Goal: Task Accomplishment & Management: Complete application form

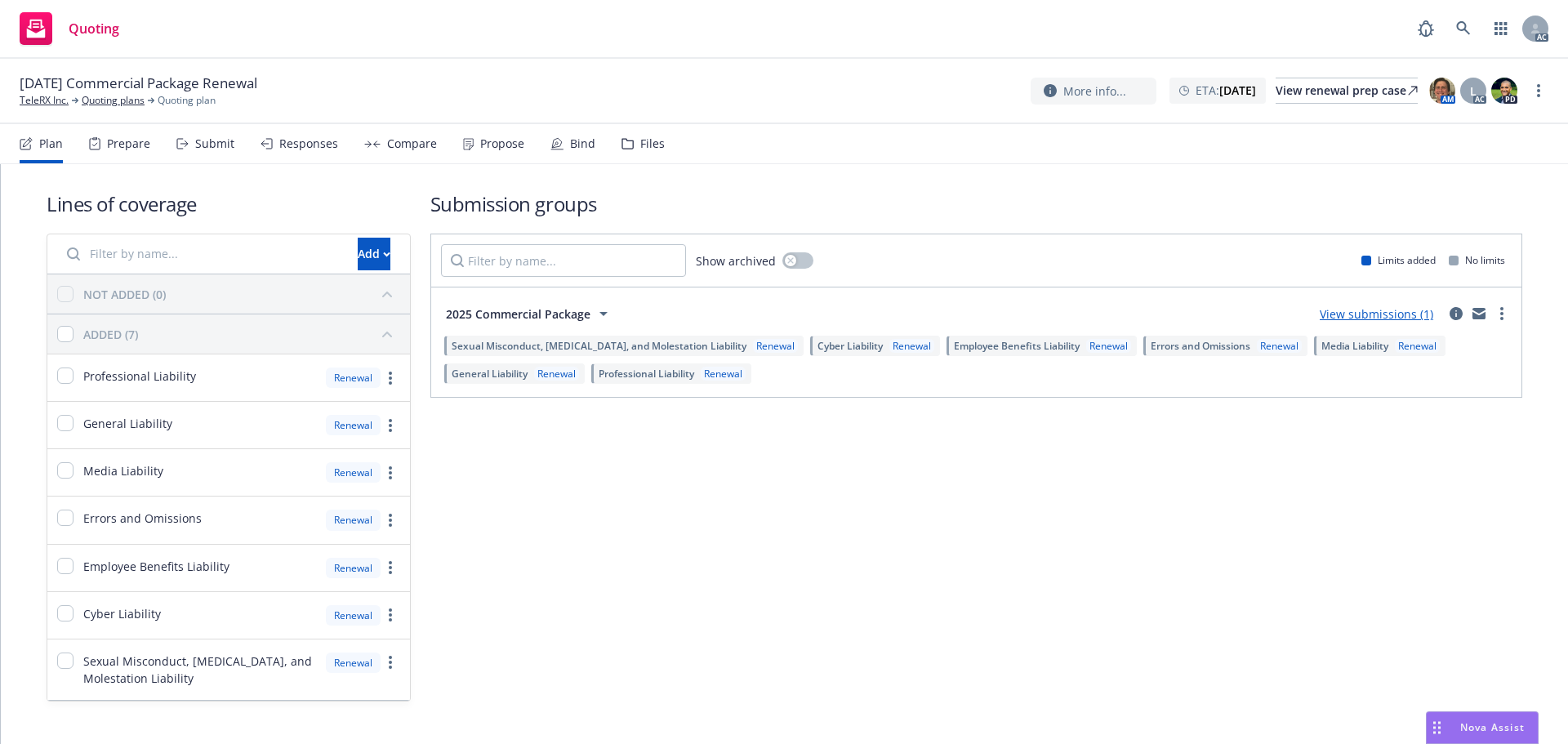
click at [185, 146] on icon at bounding box center [186, 144] width 3 height 5
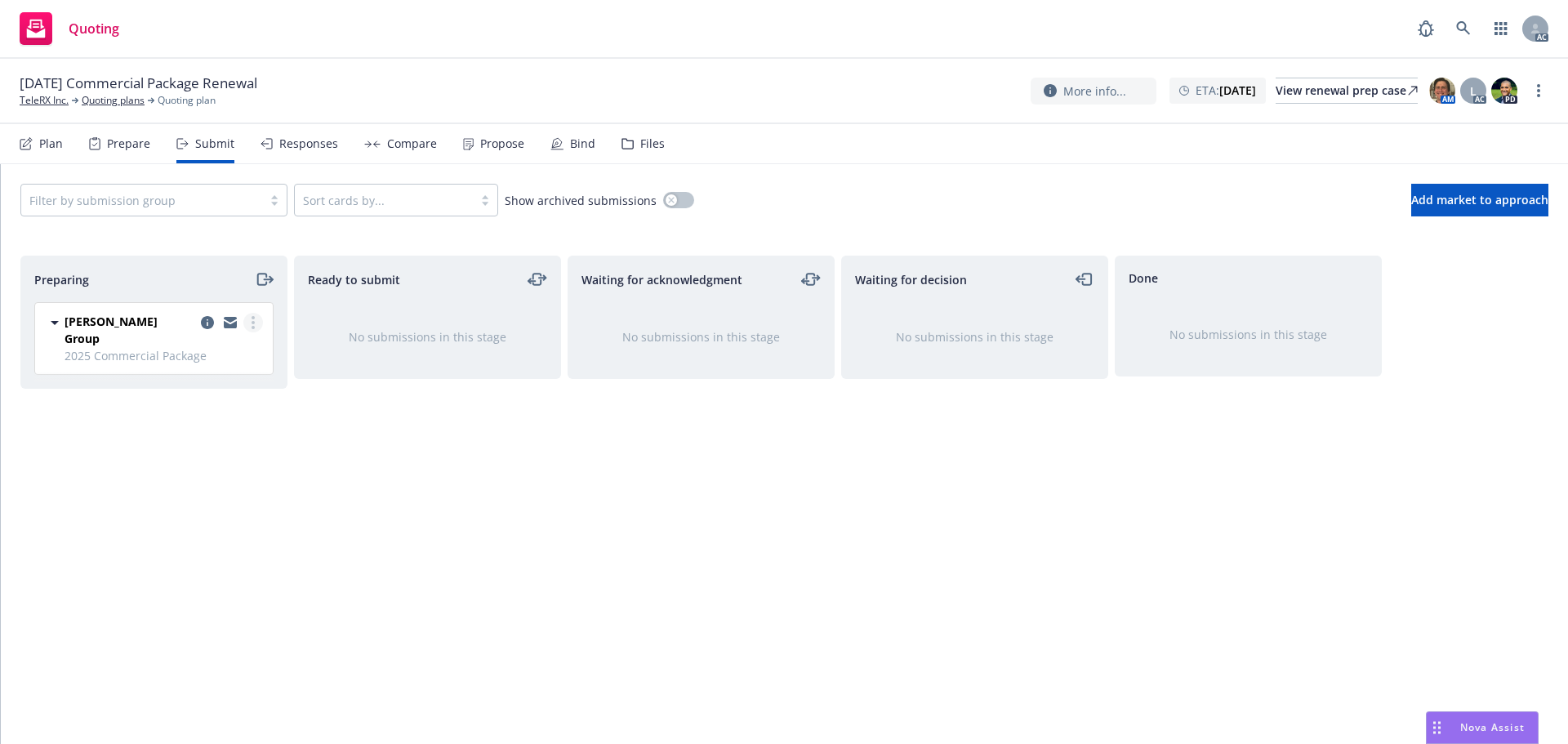
click at [253, 327] on circle "more" at bounding box center [253, 327] width 4 height 4
click at [219, 380] on link "Log acknowledgement" at bounding box center [180, 388] width 163 height 33
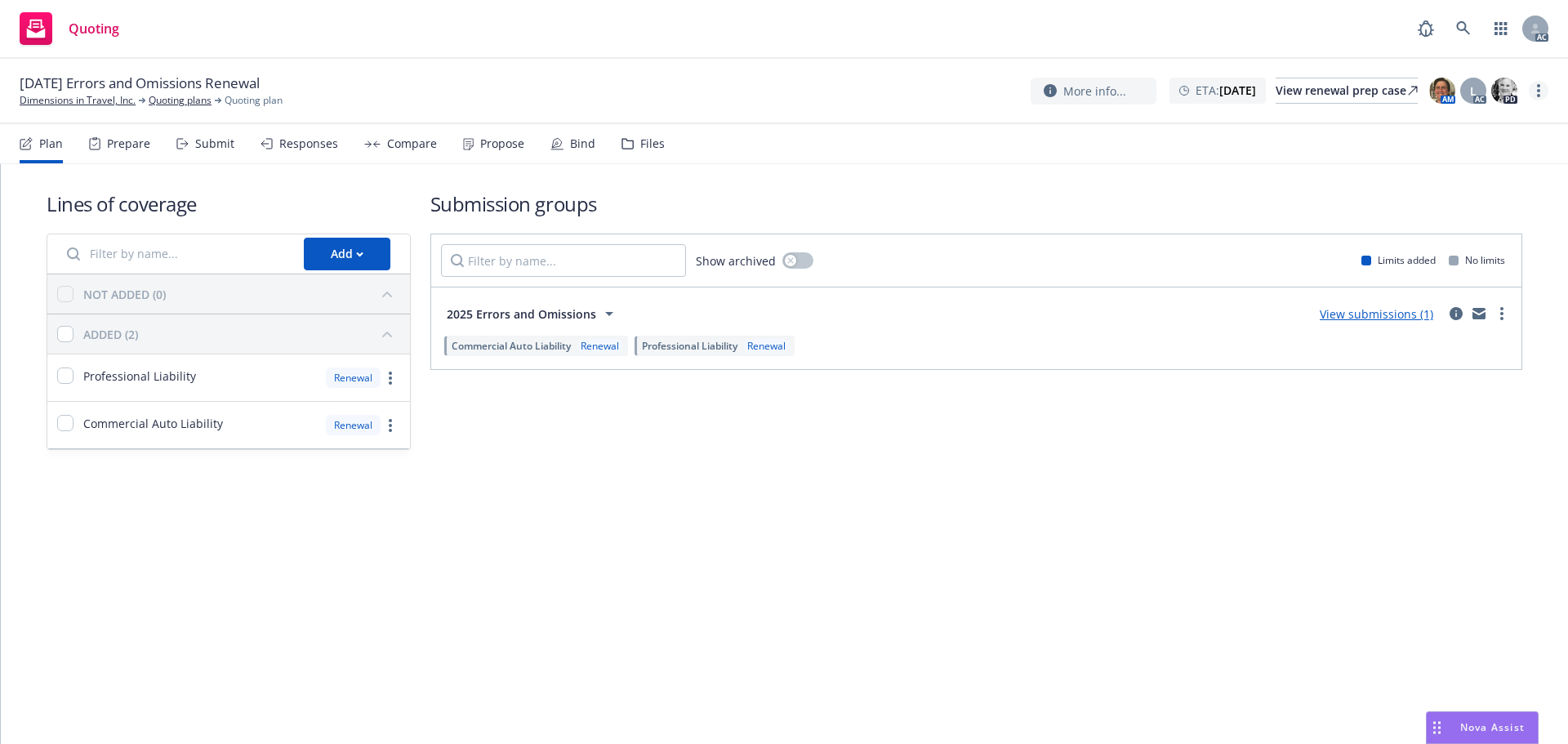
click at [1539, 96] on circle "more" at bounding box center [1539, 95] width 4 height 4
click at [1445, 120] on link "Copy logging email" at bounding box center [1457, 124] width 182 height 33
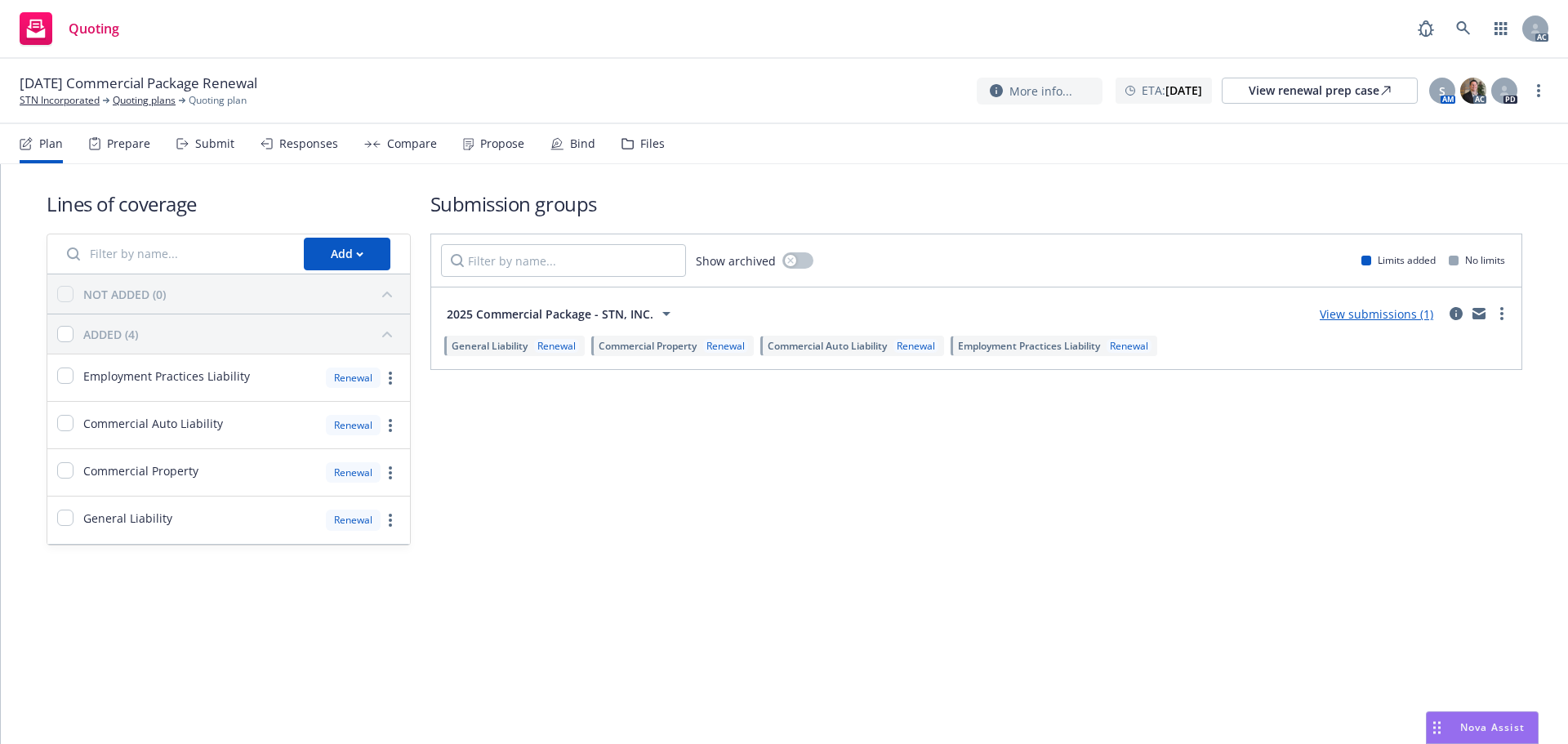
click at [191, 141] on div "Submit" at bounding box center [205, 144] width 58 height 39
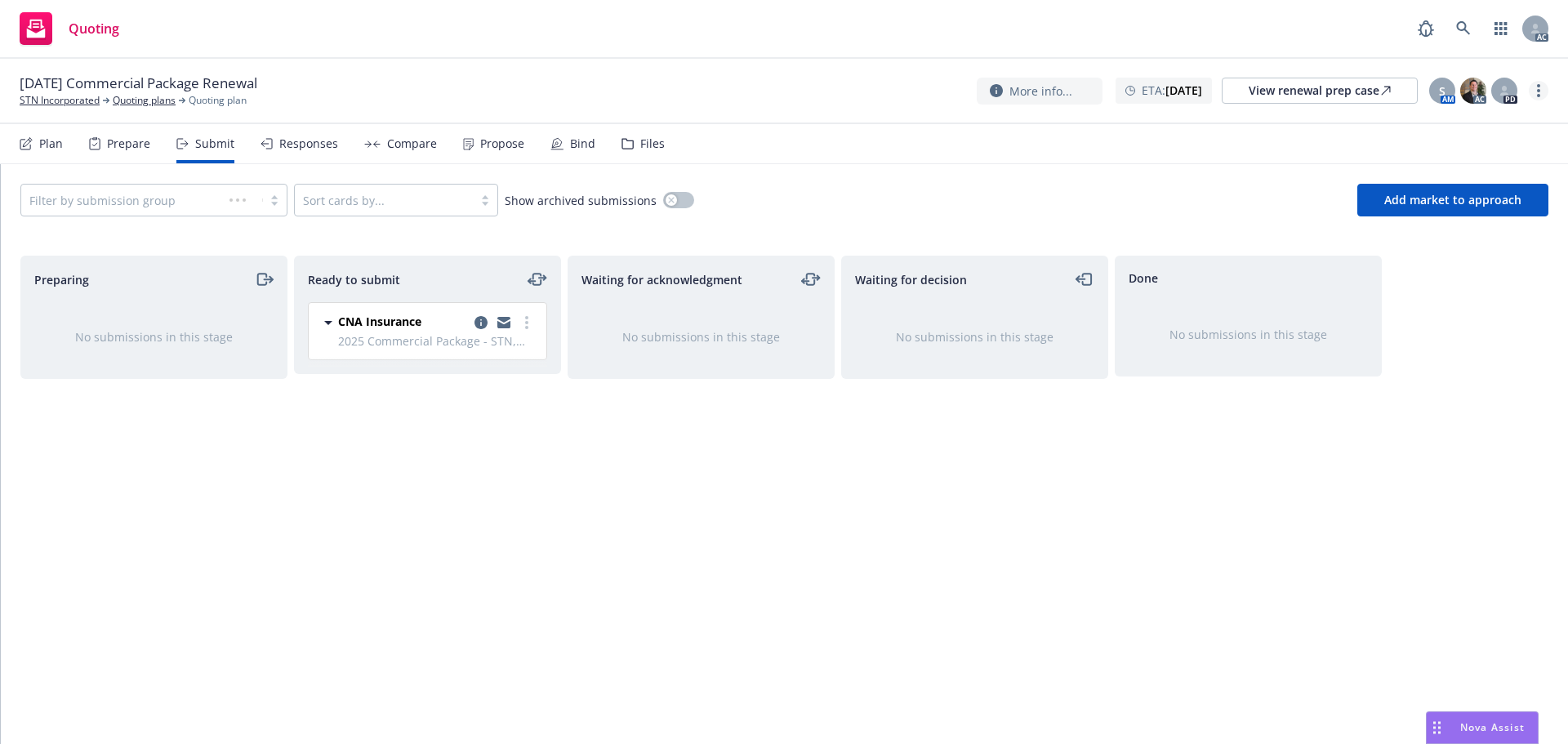
click at [1544, 92] on link "more" at bounding box center [1539, 91] width 20 height 20
click at [1416, 124] on link "Copy logging email" at bounding box center [1457, 125] width 182 height 33
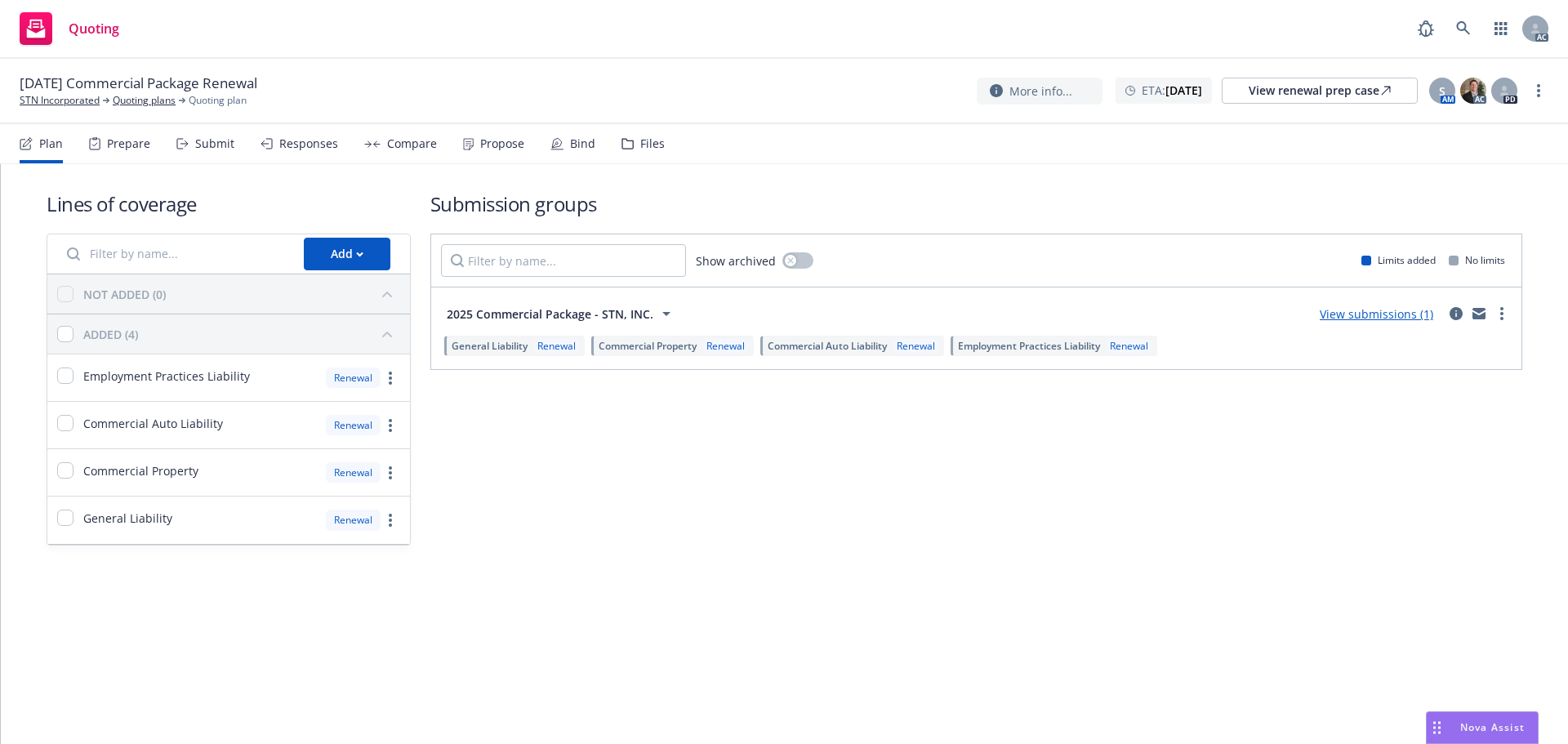
click at [219, 150] on div "Submit" at bounding box center [215, 144] width 39 height 13
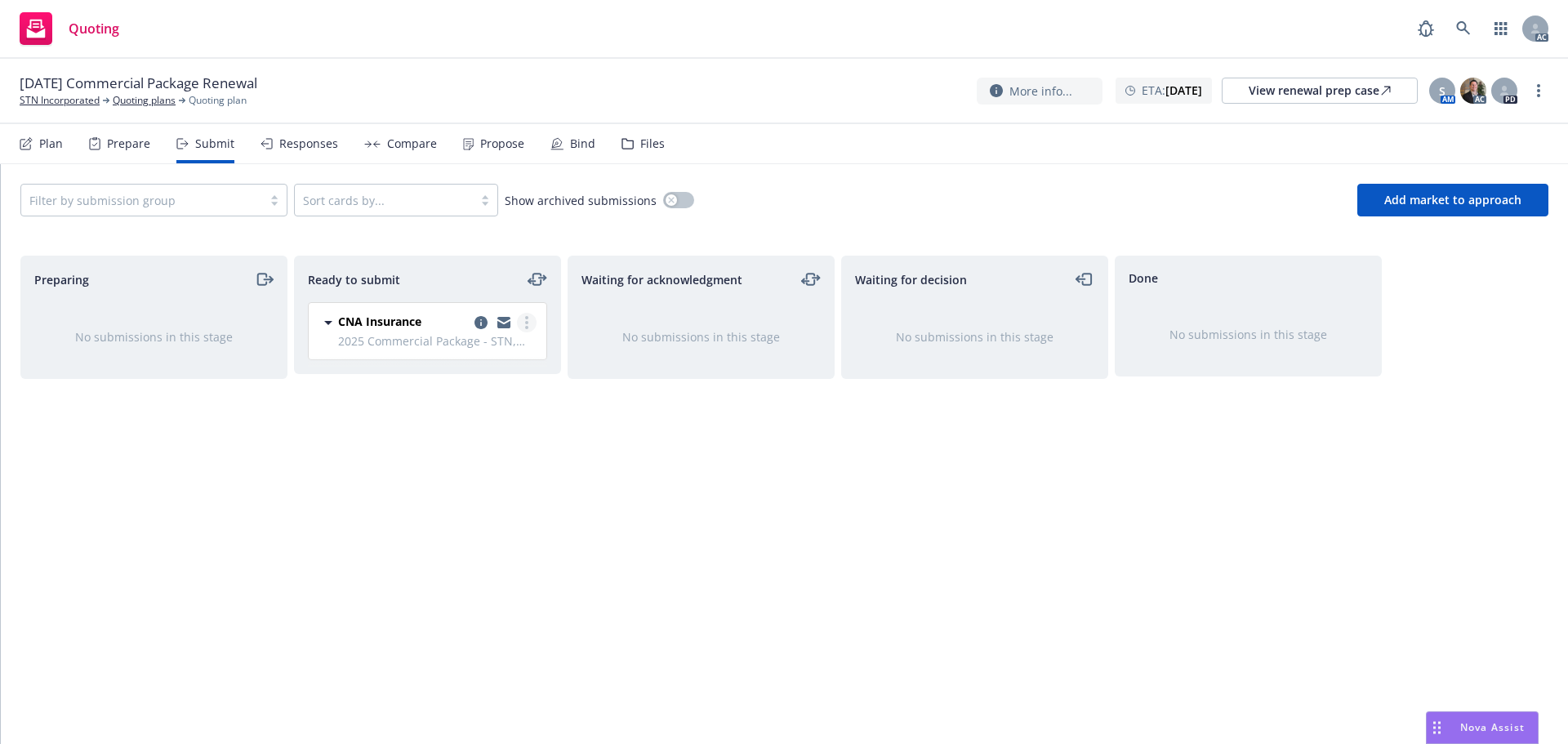
click at [531, 322] on link "more" at bounding box center [527, 323] width 20 height 20
click at [490, 388] on span "Log acknowledgement" at bounding box center [452, 388] width 161 height 15
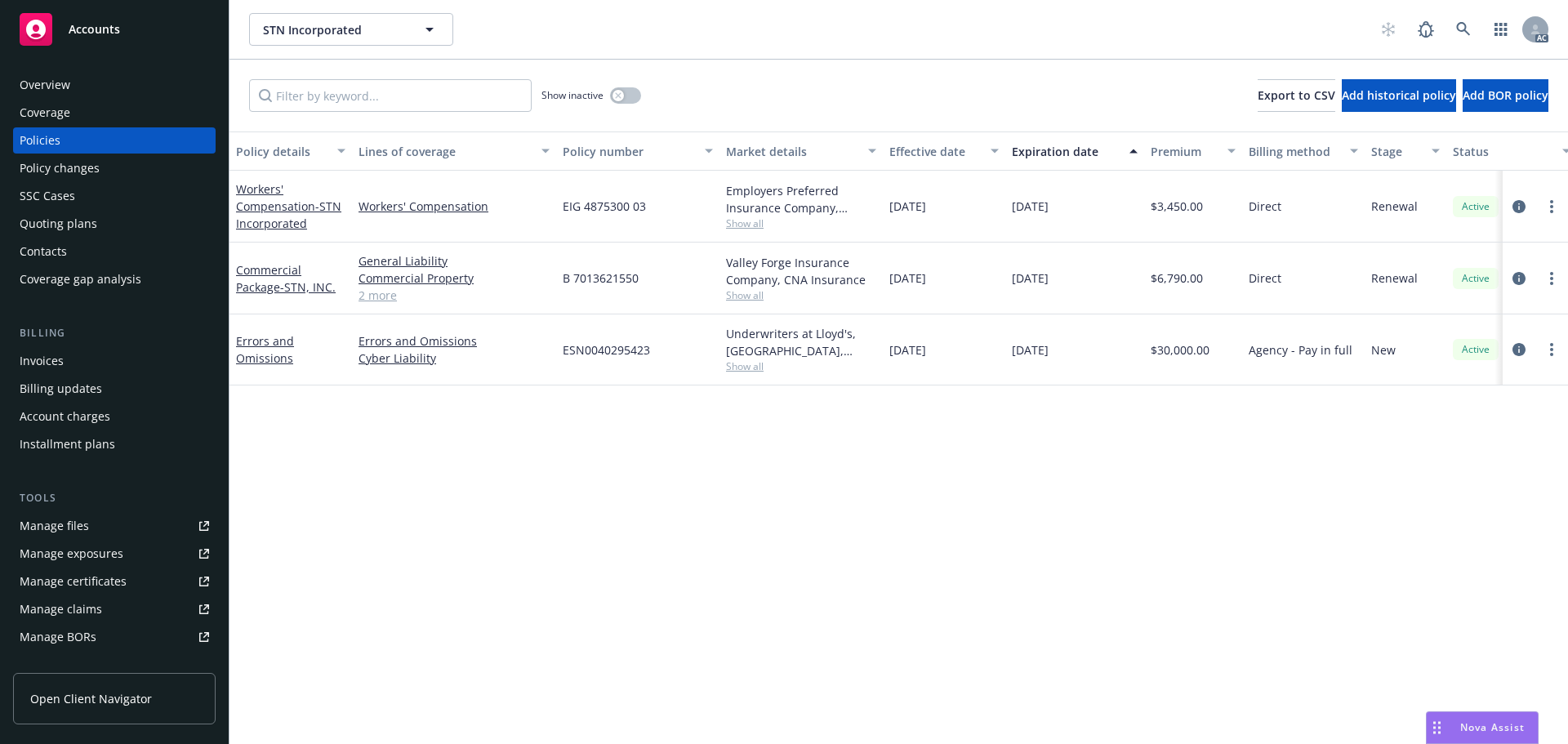
click at [377, 300] on link "2 more" at bounding box center [454, 294] width 191 height 17
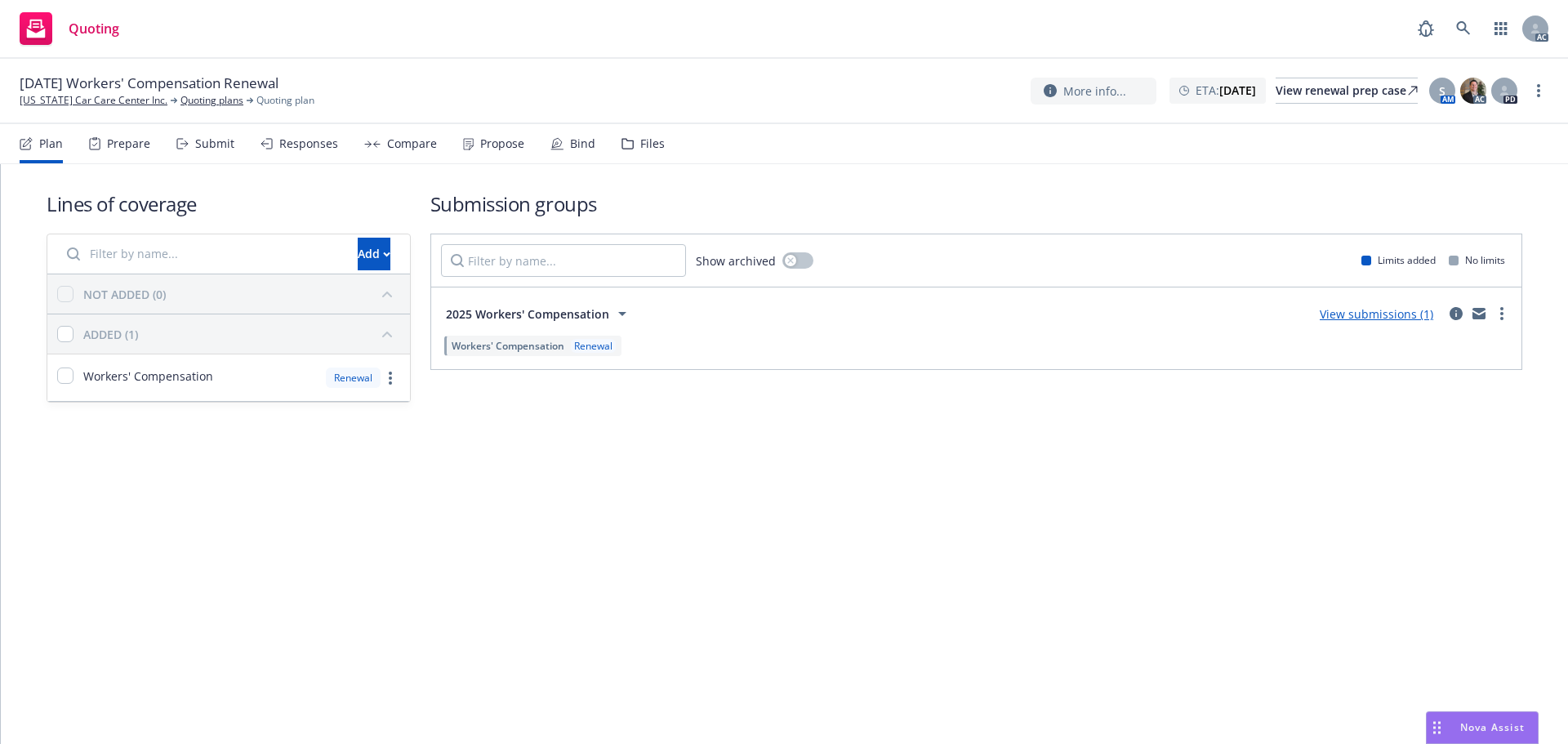
click at [188, 151] on div "Submit" at bounding box center [205, 144] width 58 height 39
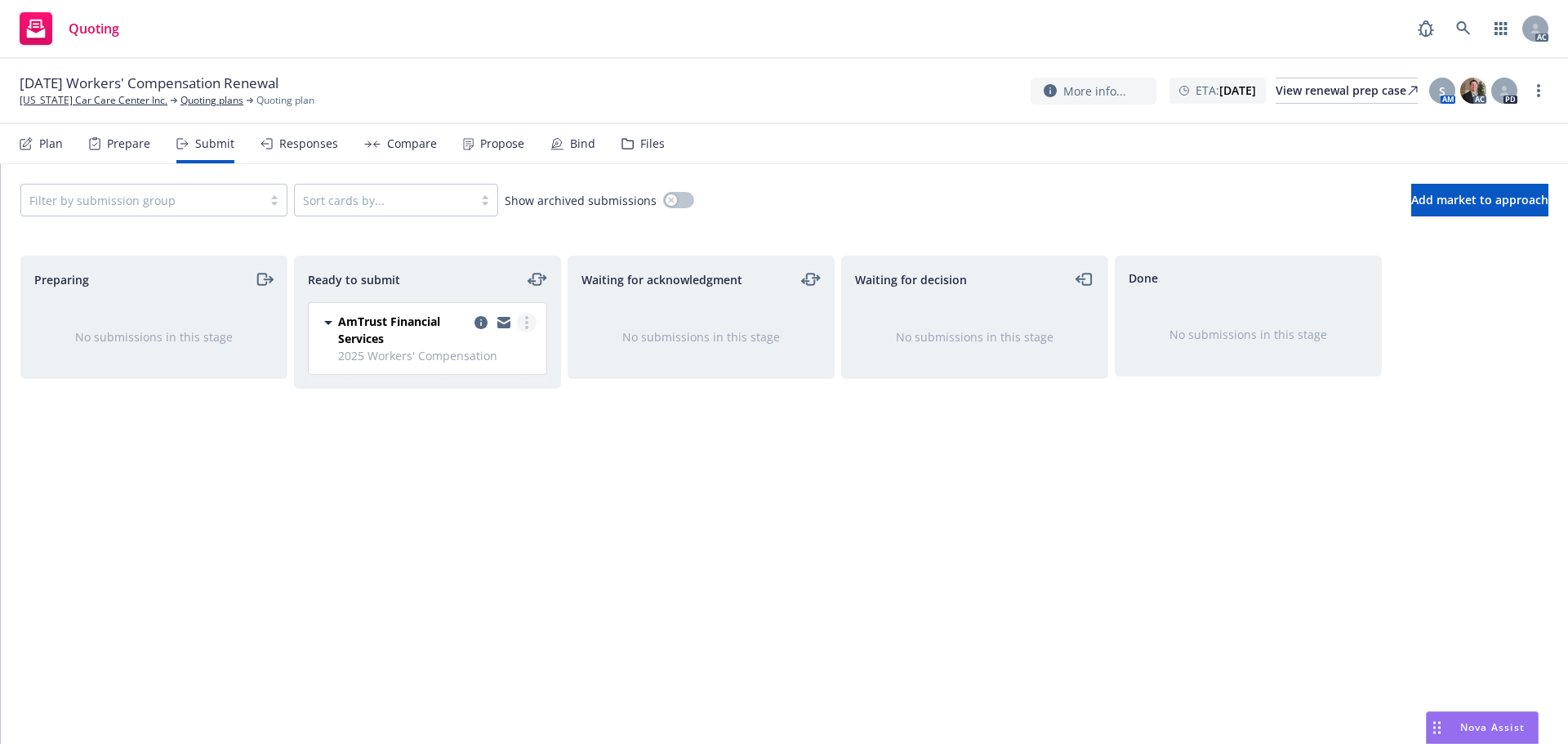
click at [527, 327] on circle "more" at bounding box center [527, 327] width 4 height 4
click at [487, 397] on link "Log acknowledgement" at bounding box center [453, 388] width 163 height 33
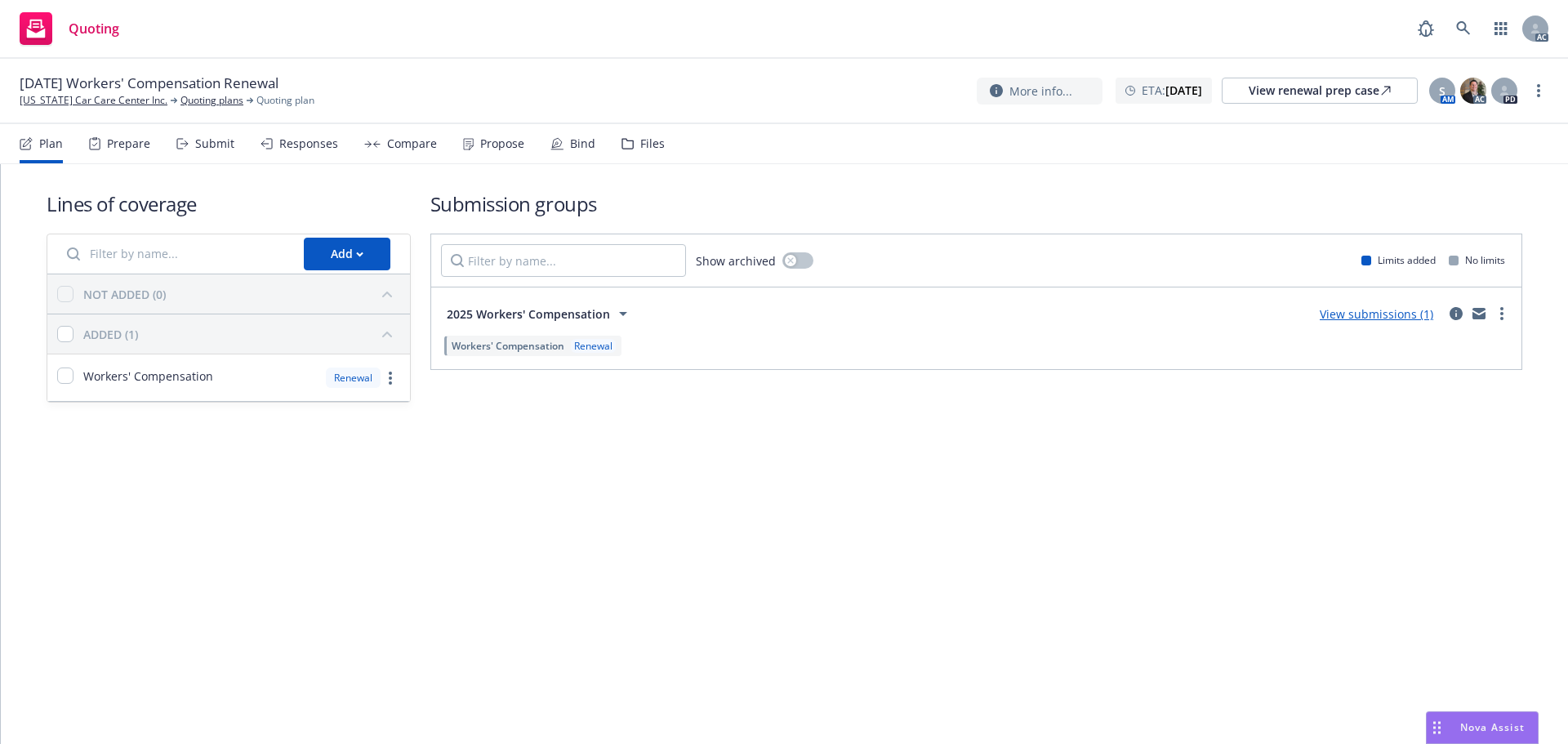
click at [228, 148] on div "Submit" at bounding box center [215, 144] width 39 height 13
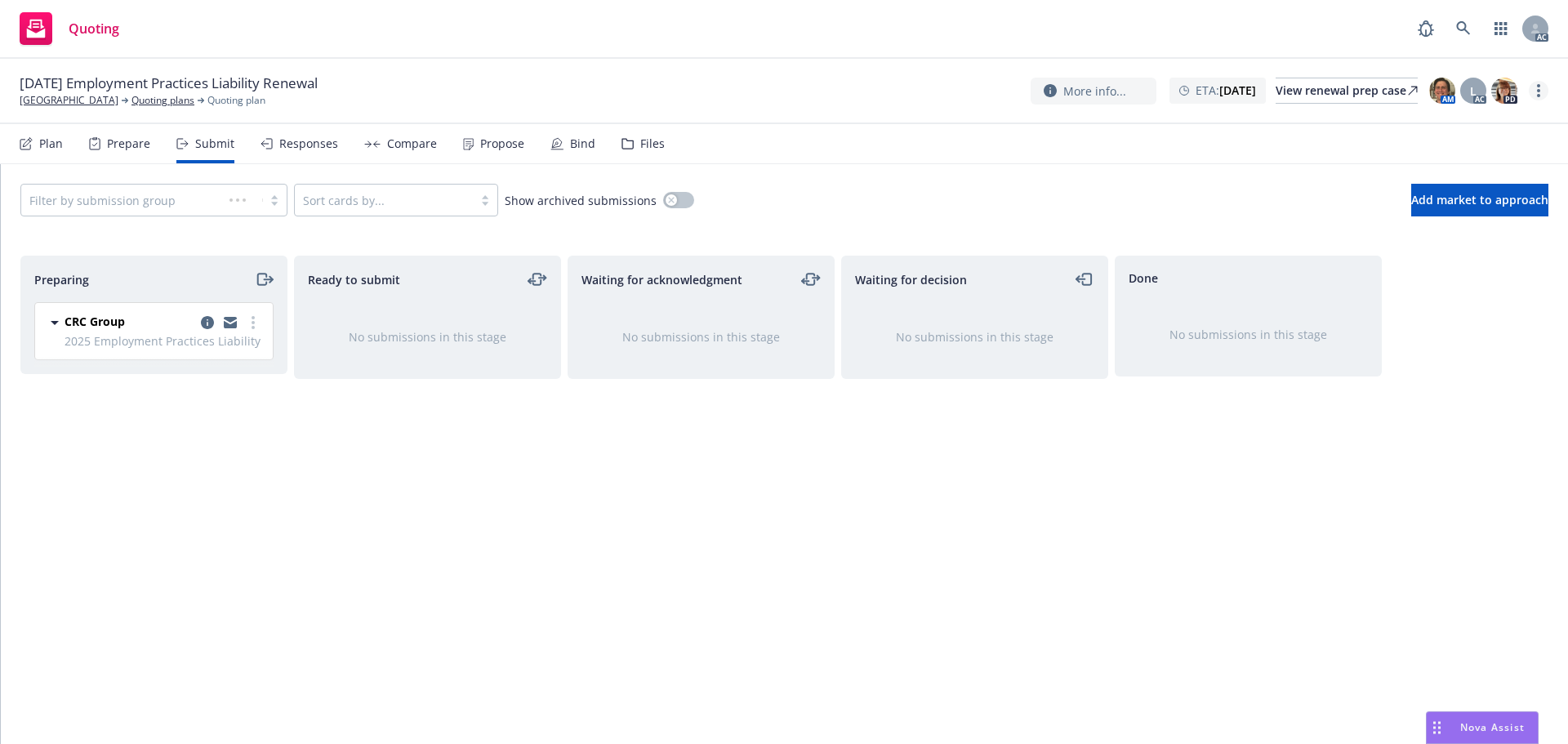
click at [1538, 93] on icon "more" at bounding box center [1539, 90] width 4 height 13
click at [1480, 120] on link "Copy logging email" at bounding box center [1457, 124] width 182 height 33
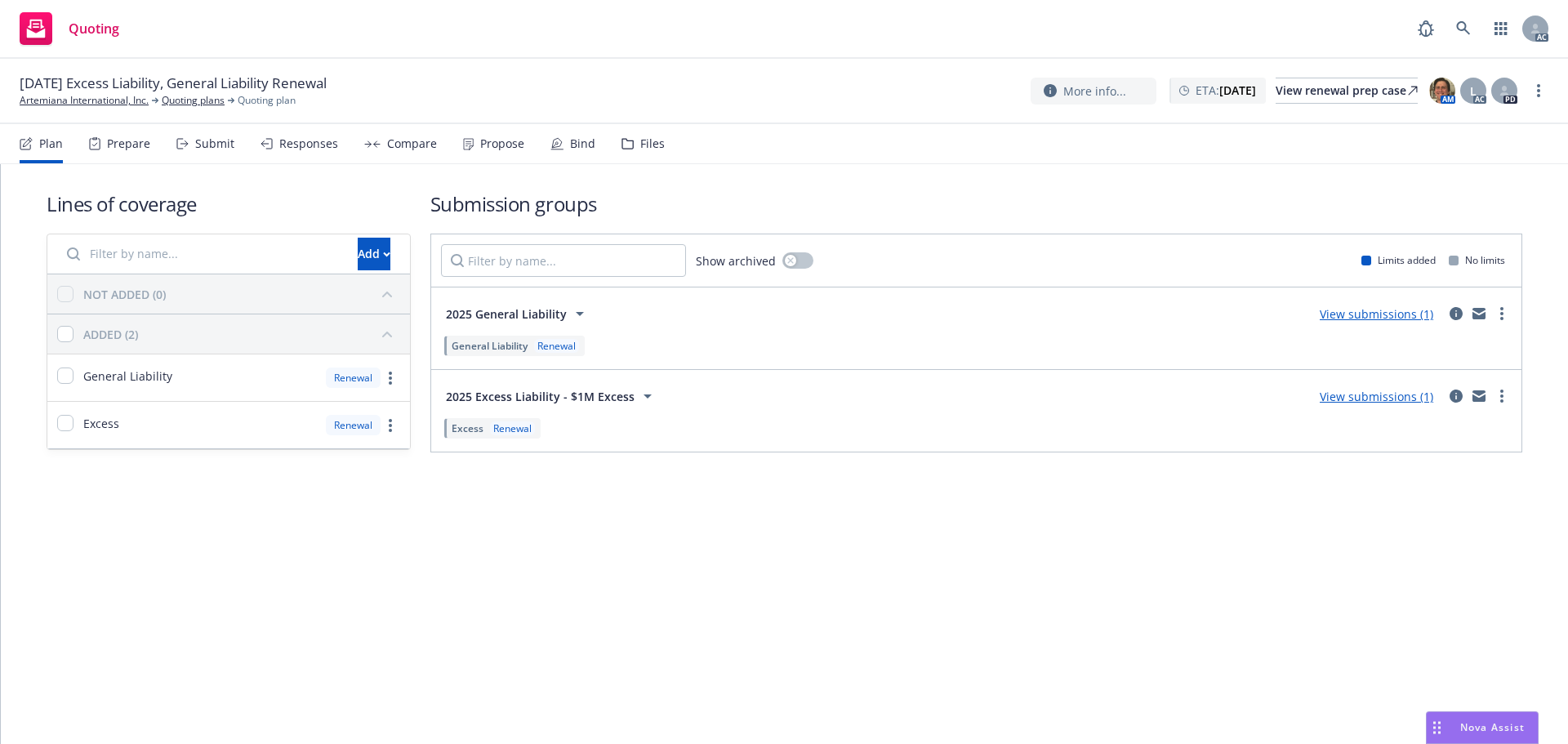
click at [190, 144] on div "Submit" at bounding box center [205, 144] width 58 height 39
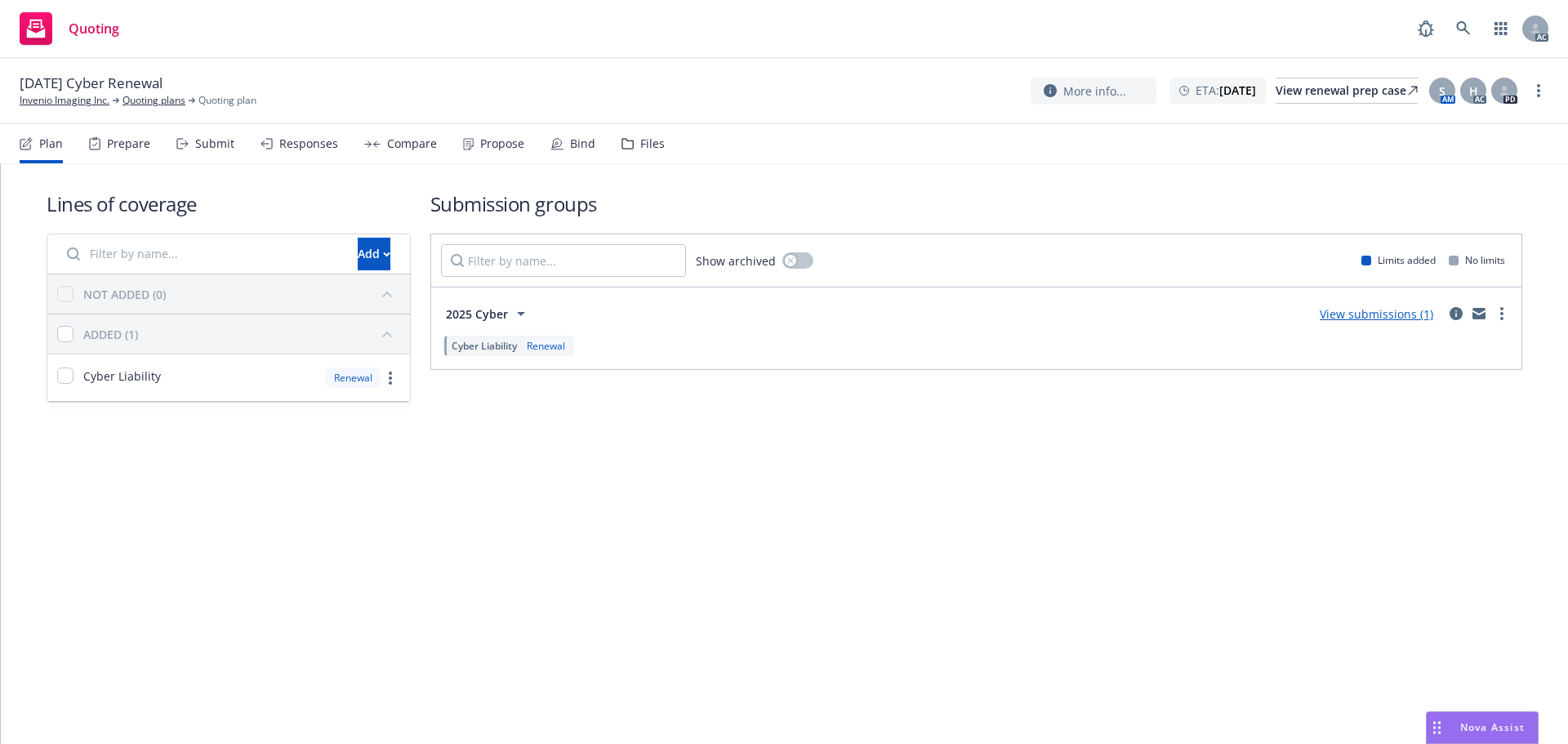
click at [188, 154] on div "Submit" at bounding box center [205, 144] width 58 height 39
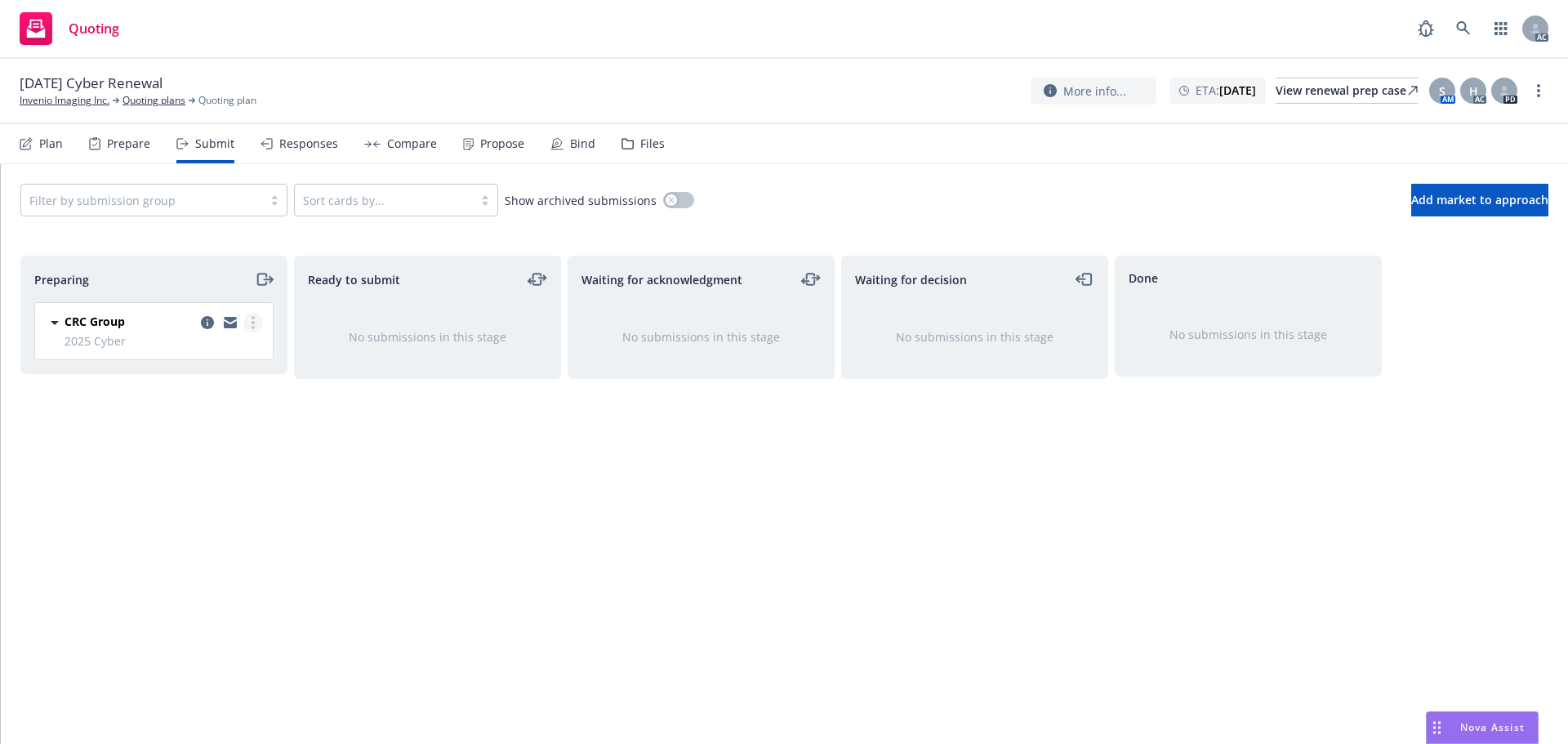
click at [246, 324] on link "more" at bounding box center [253, 323] width 20 height 20
click at [204, 382] on span "Log acknowledgement" at bounding box center [179, 388] width 161 height 15
